Goal: Information Seeking & Learning: Compare options

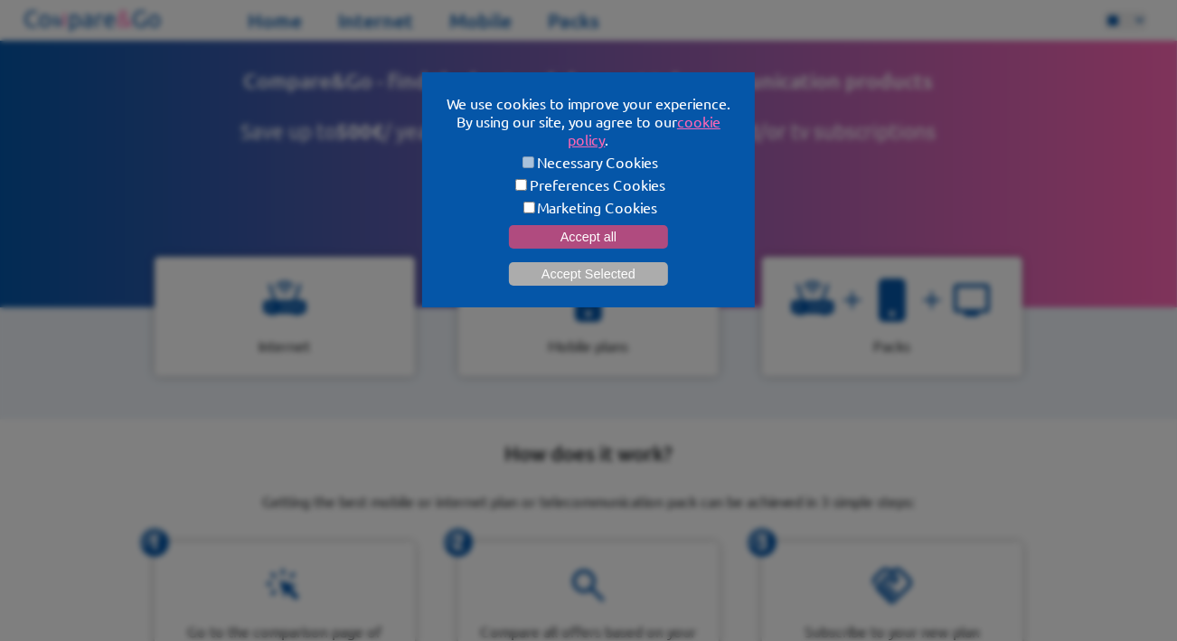
click at [571, 231] on button "Accept all" at bounding box center [588, 237] width 159 height 24
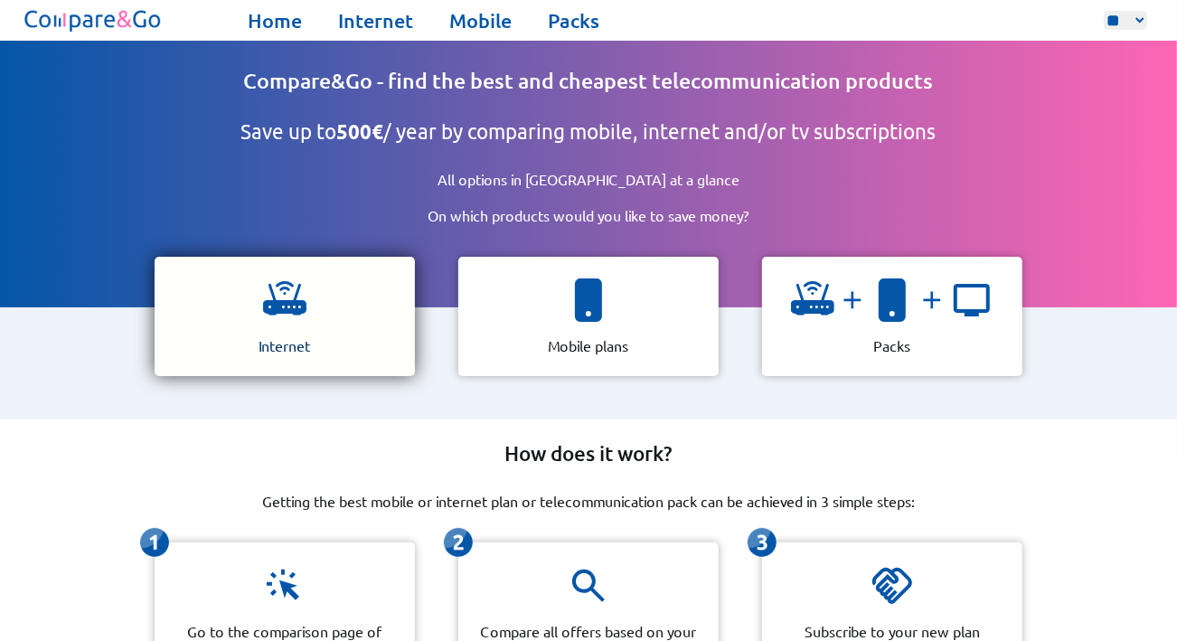
click at [323, 309] on div "Internet" at bounding box center [285, 316] width 260 height 119
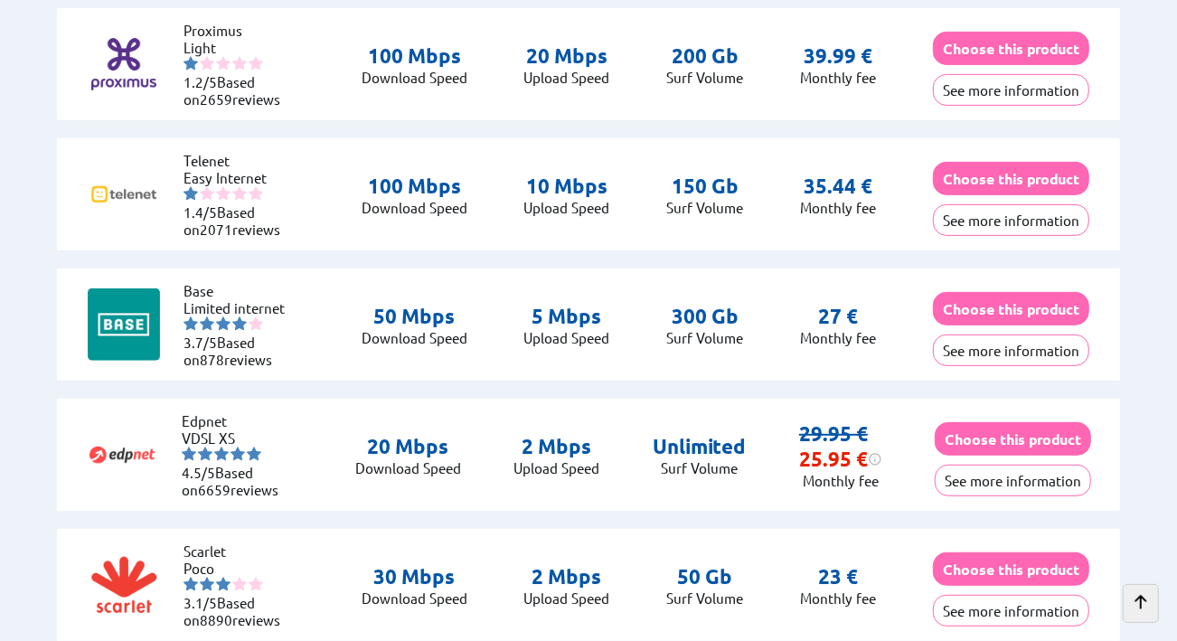
scroll to position [4494, 0]
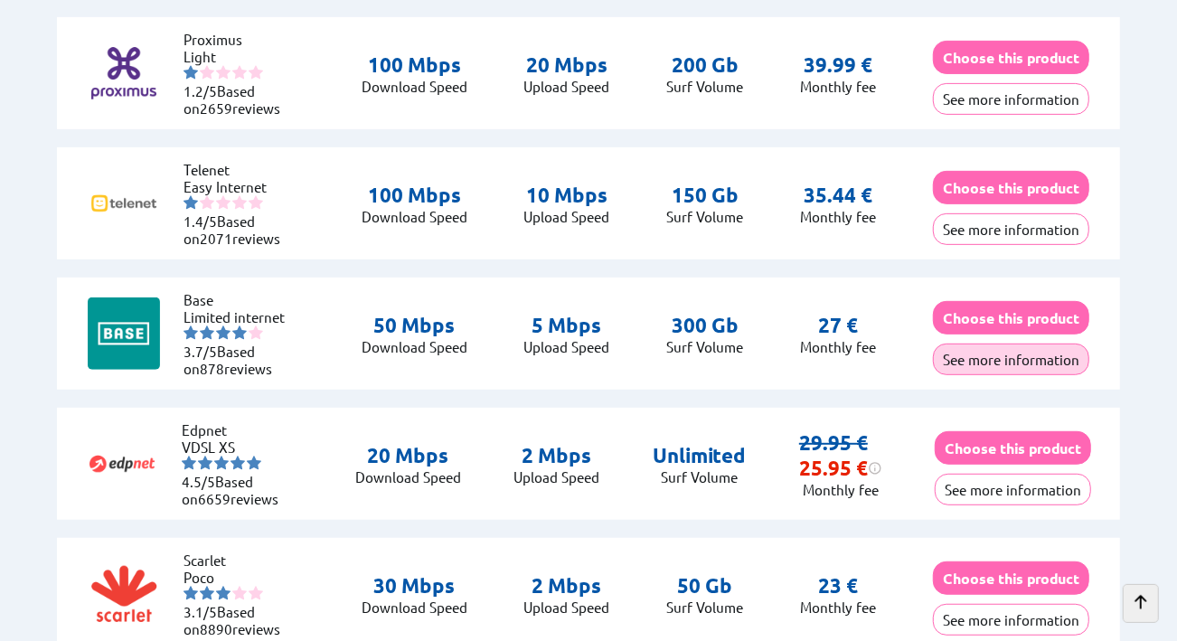
click at [980, 348] on button "See more information" at bounding box center [1011, 360] width 156 height 32
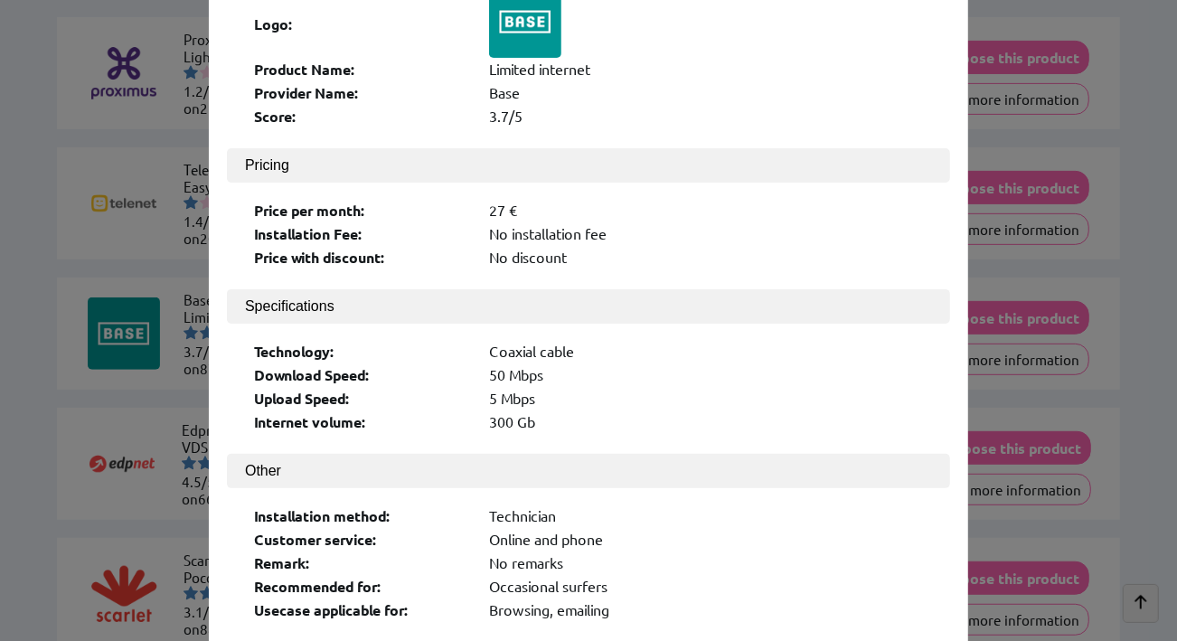
scroll to position [124, 0]
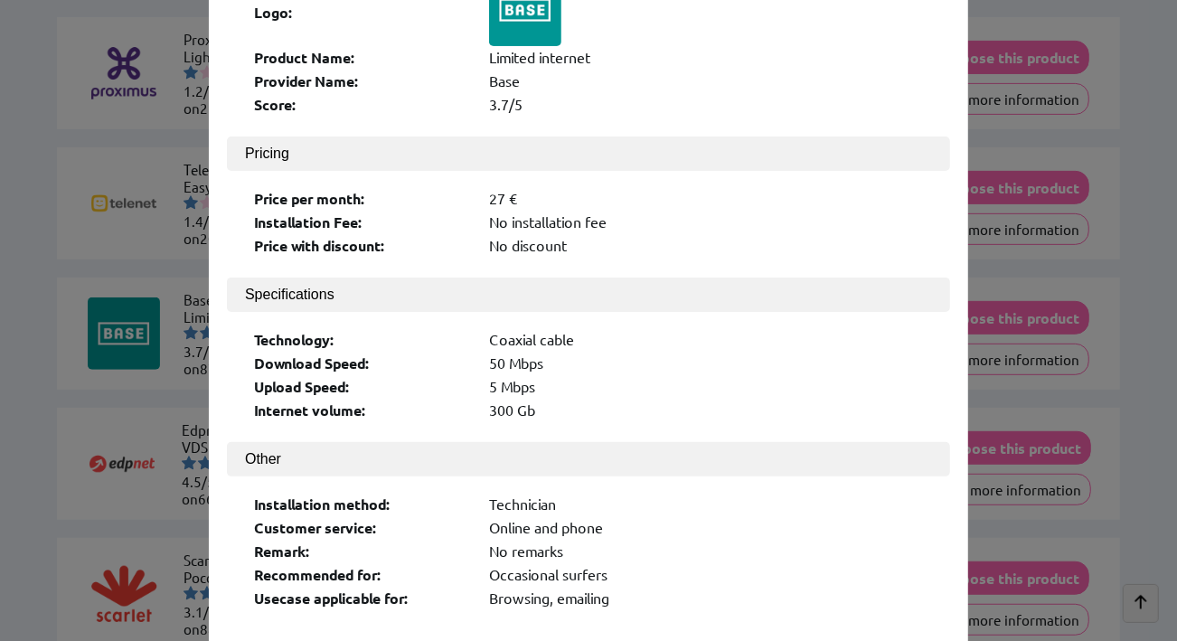
click at [943, 477] on div "Installation method: Technician Customer service: Online and phone Remark: No r…" at bounding box center [588, 549] width 723 height 145
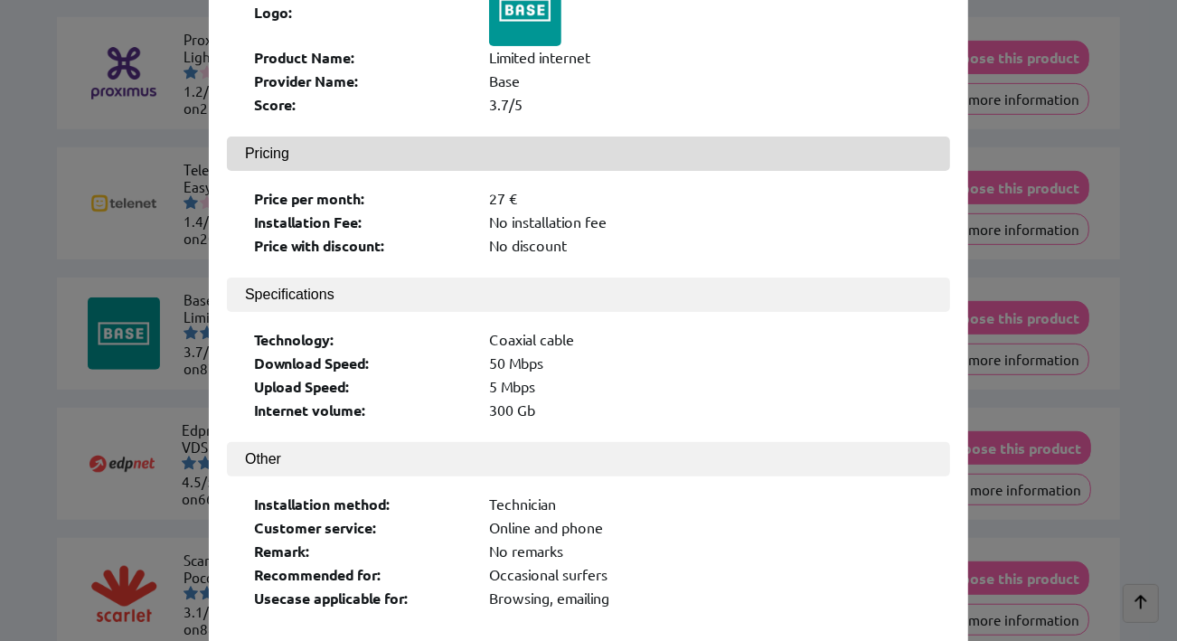
scroll to position [0, 0]
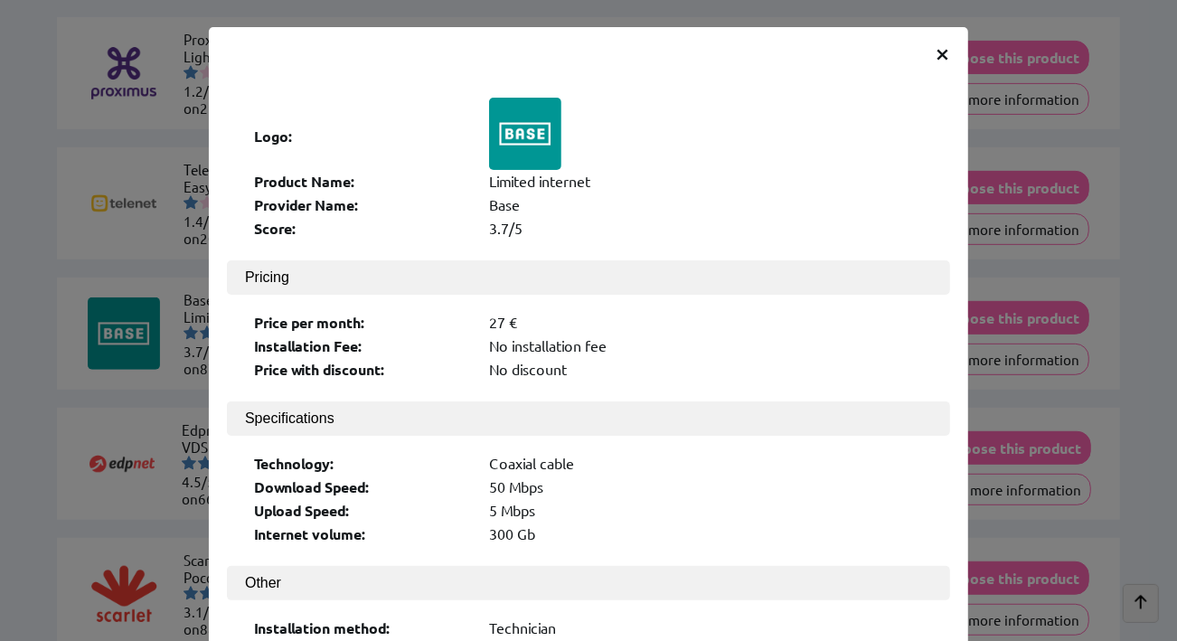
click at [940, 48] on span "×" at bounding box center [942, 52] width 15 height 33
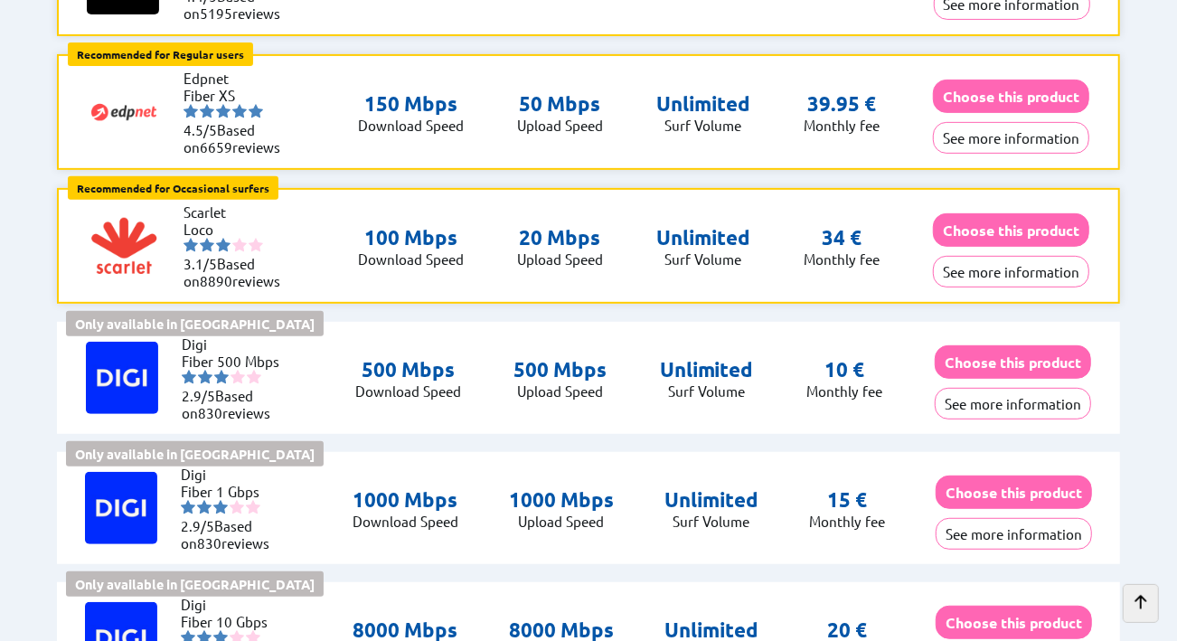
scroll to position [203, 0]
